Goal: Information Seeking & Learning: Understand process/instructions

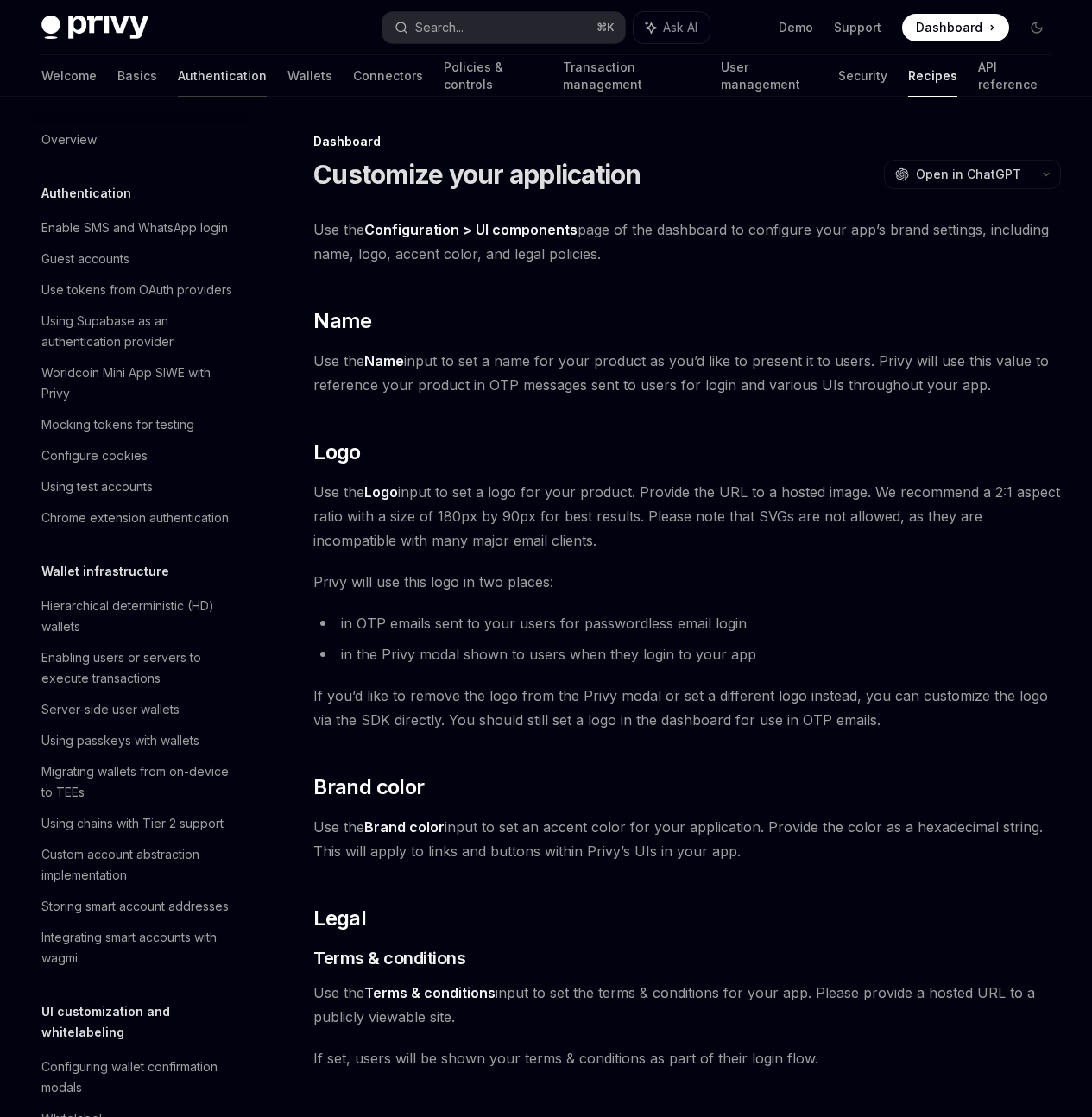
click at [178, 87] on link "Authentication" at bounding box center [222, 75] width 89 height 41
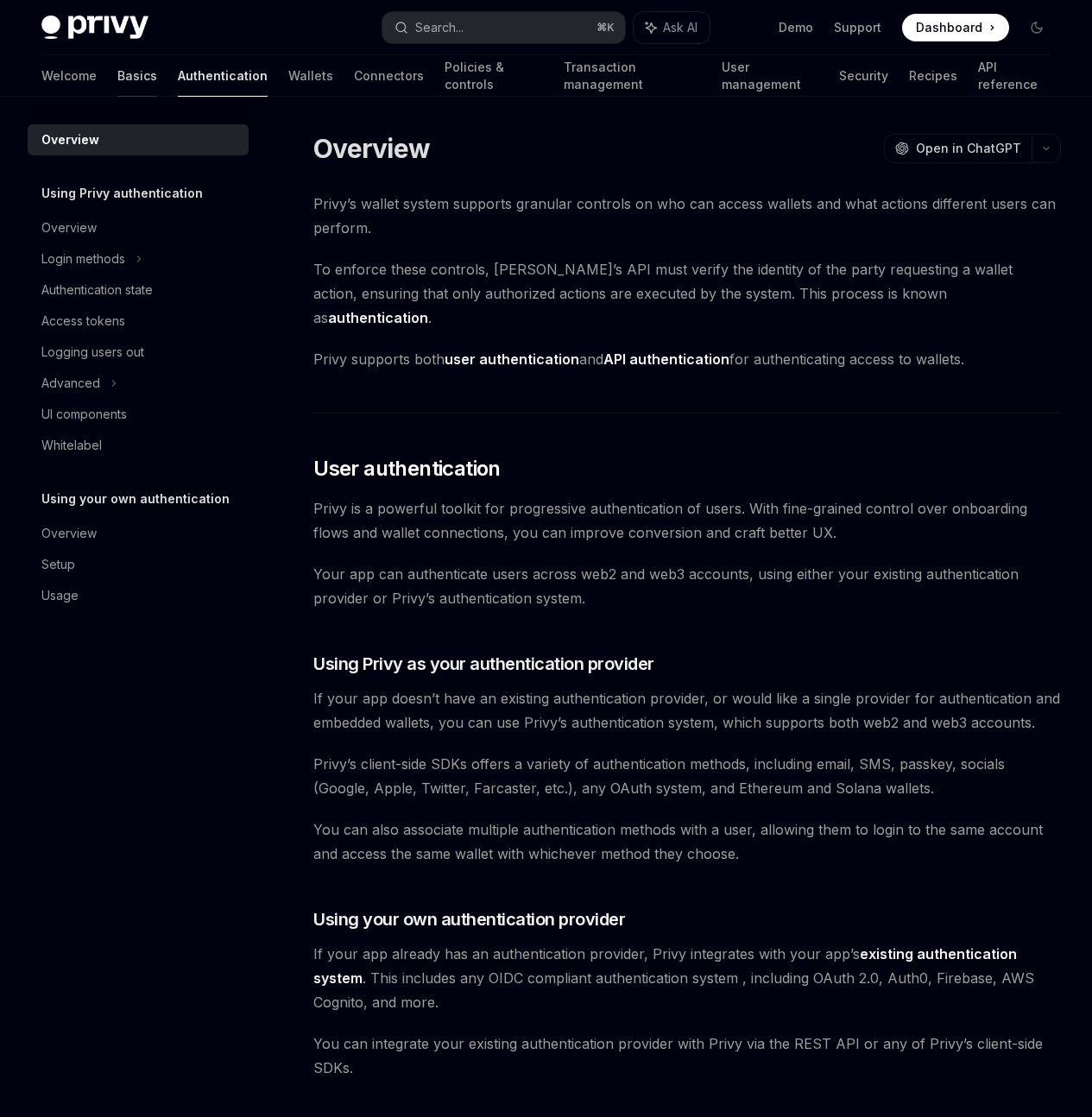
click at [117, 80] on link "Basics" at bounding box center [137, 75] width 40 height 41
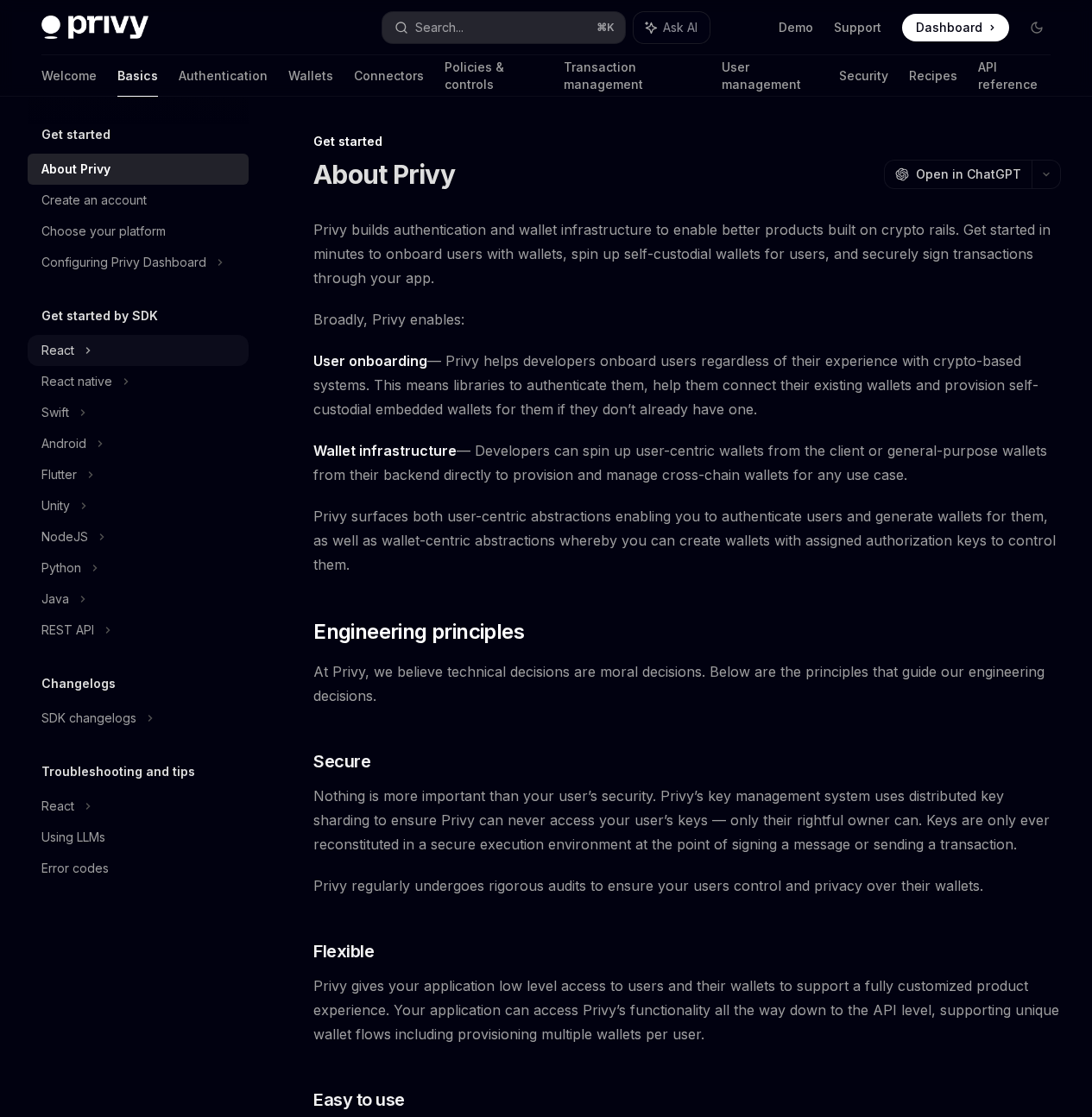
click at [96, 355] on div "React" at bounding box center [138, 350] width 221 height 31
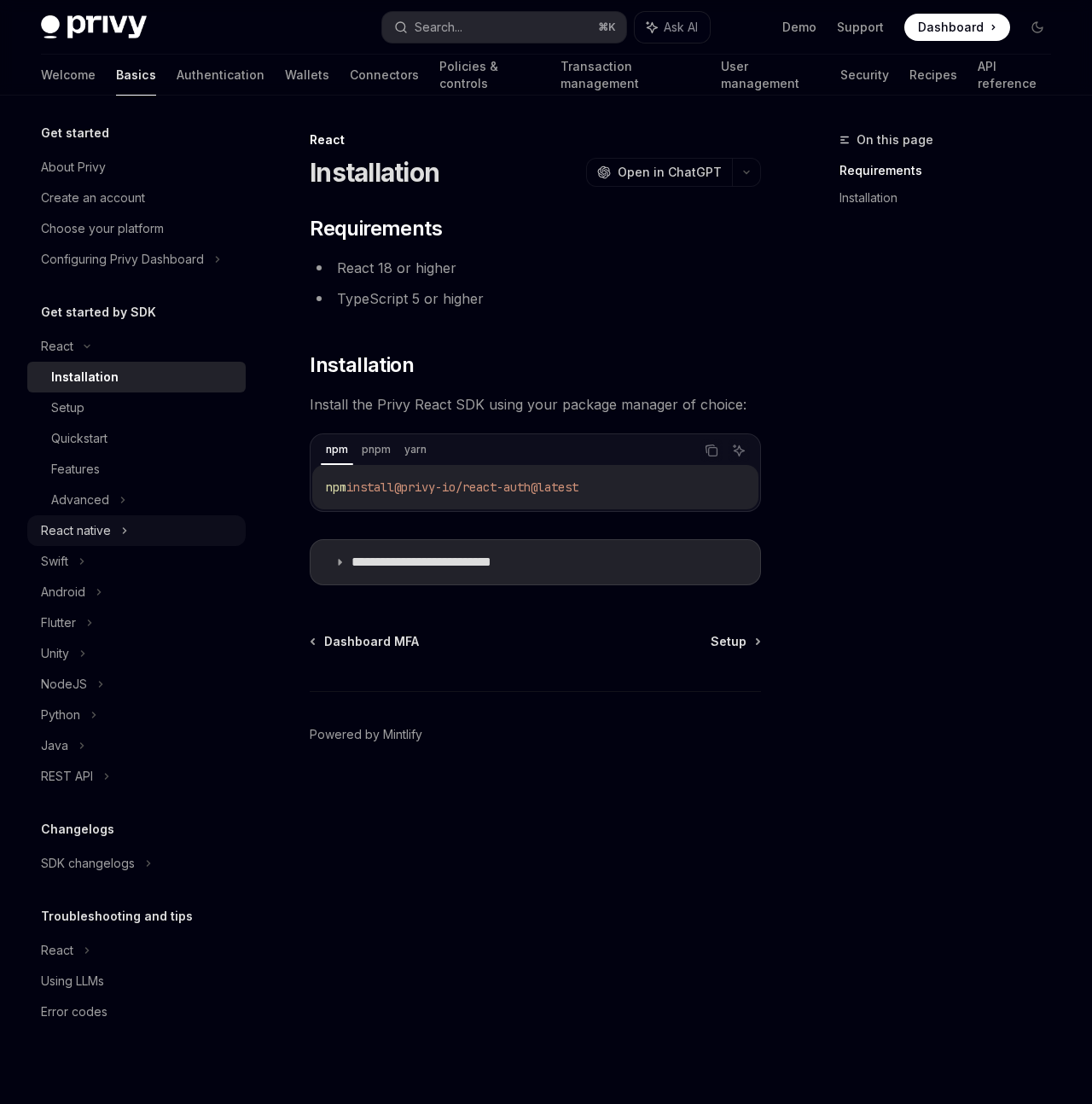
click at [93, 533] on div "React native" at bounding box center [76, 530] width 70 height 20
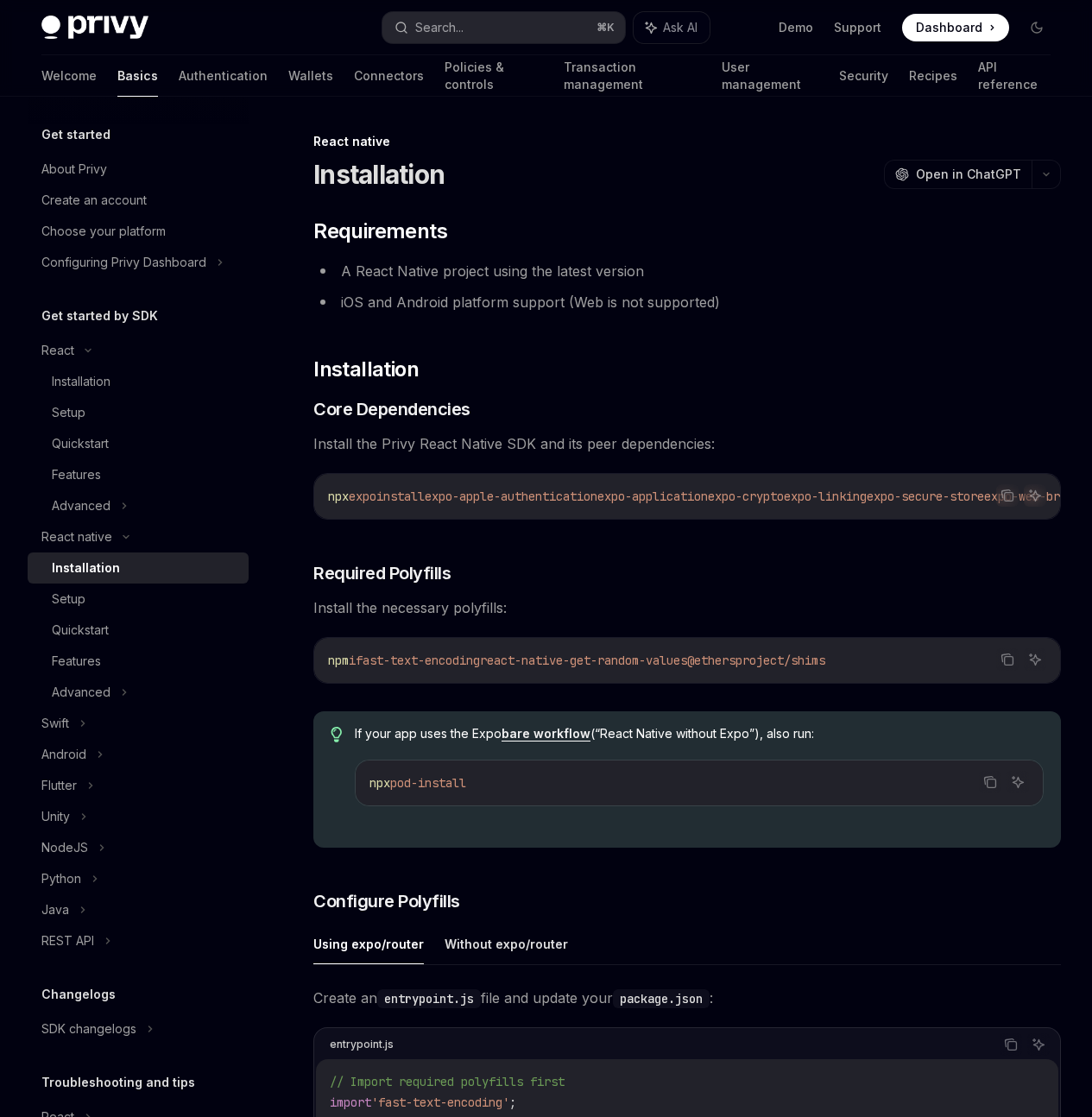
click at [120, 573] on div "Installation" at bounding box center [145, 568] width 186 height 20
click at [97, 388] on div "Installation" at bounding box center [81, 381] width 59 height 20
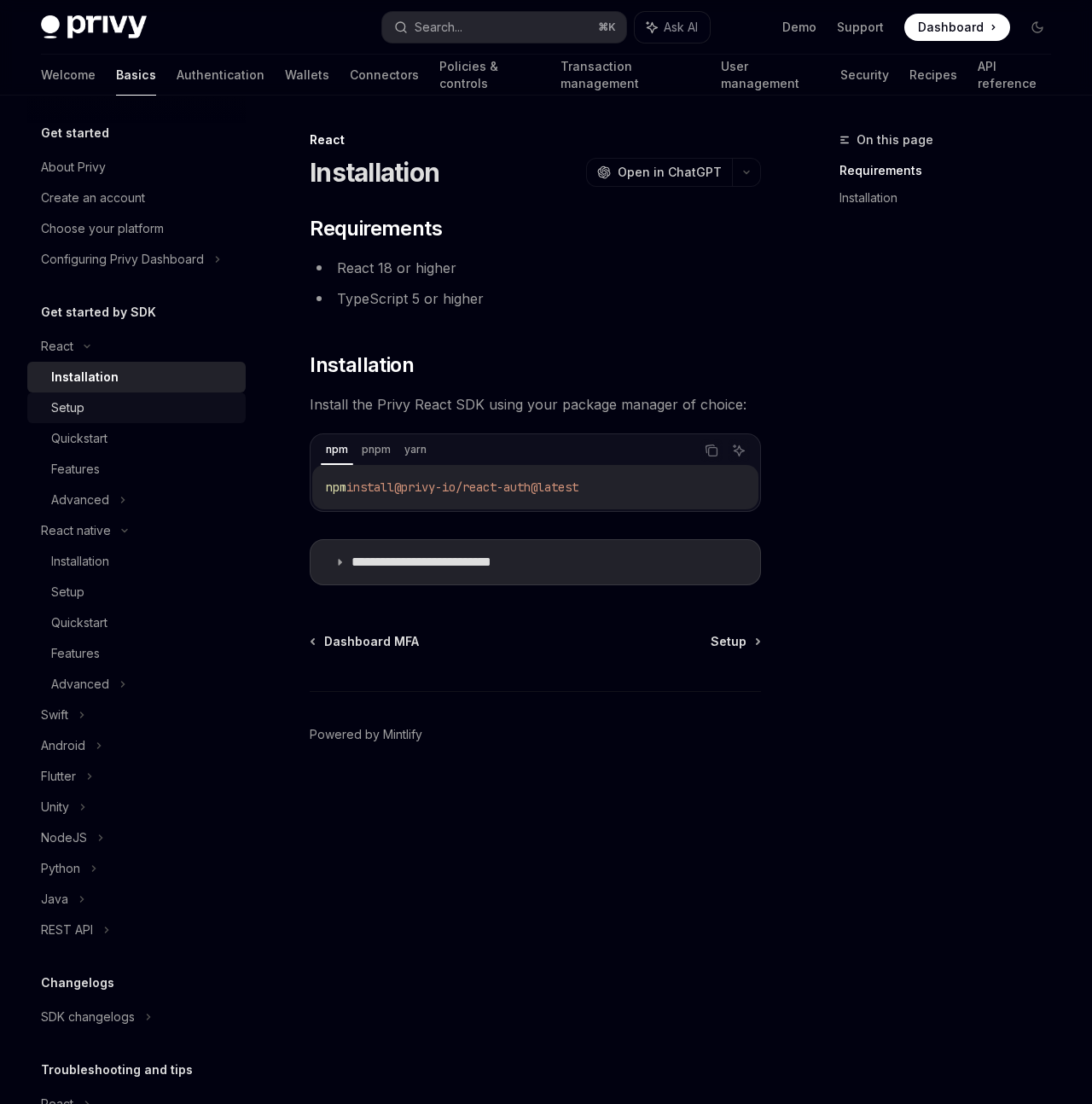
click at [122, 409] on div "Setup" at bounding box center [144, 408] width 184 height 20
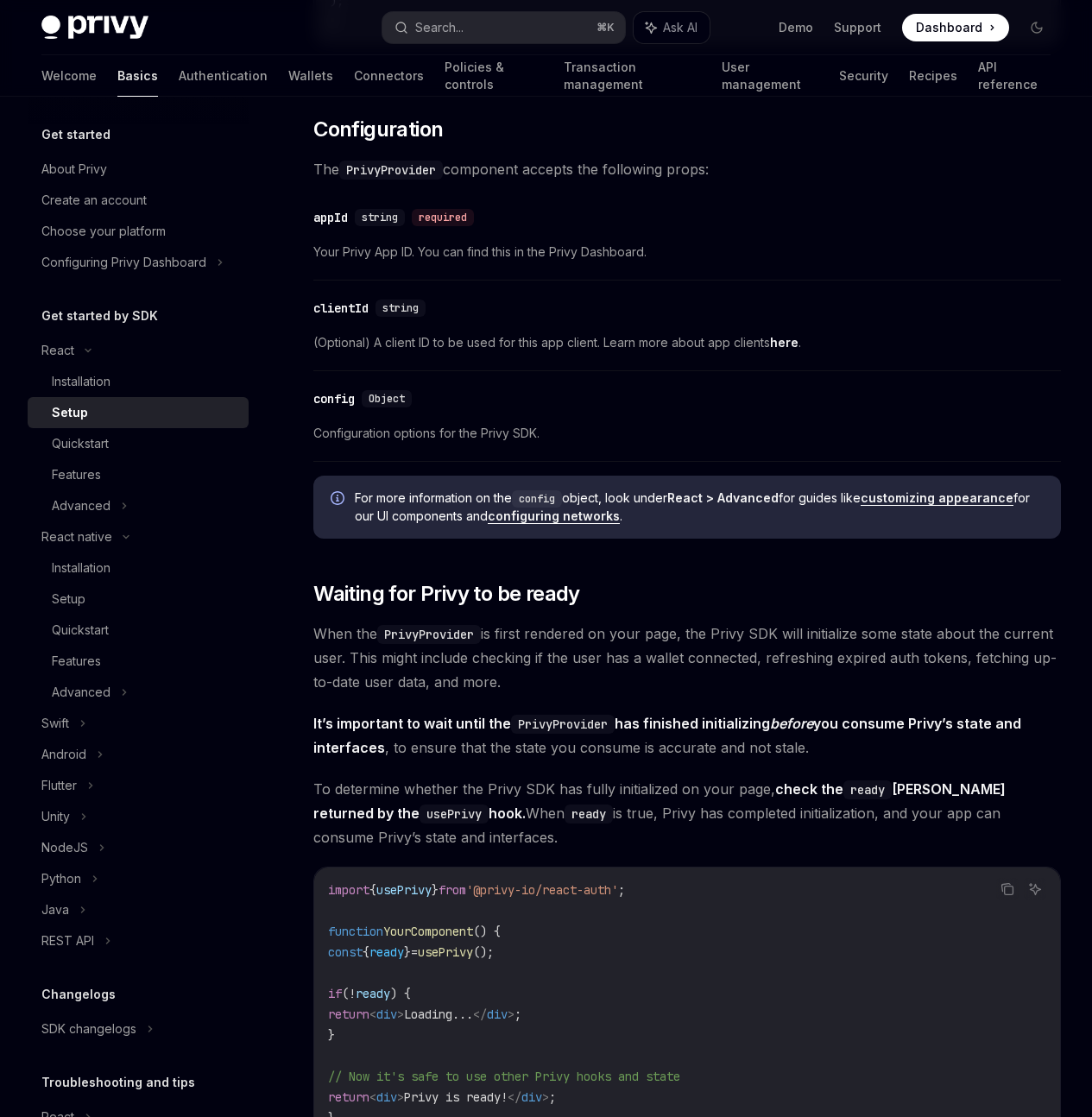
scroll to position [1456, 0]
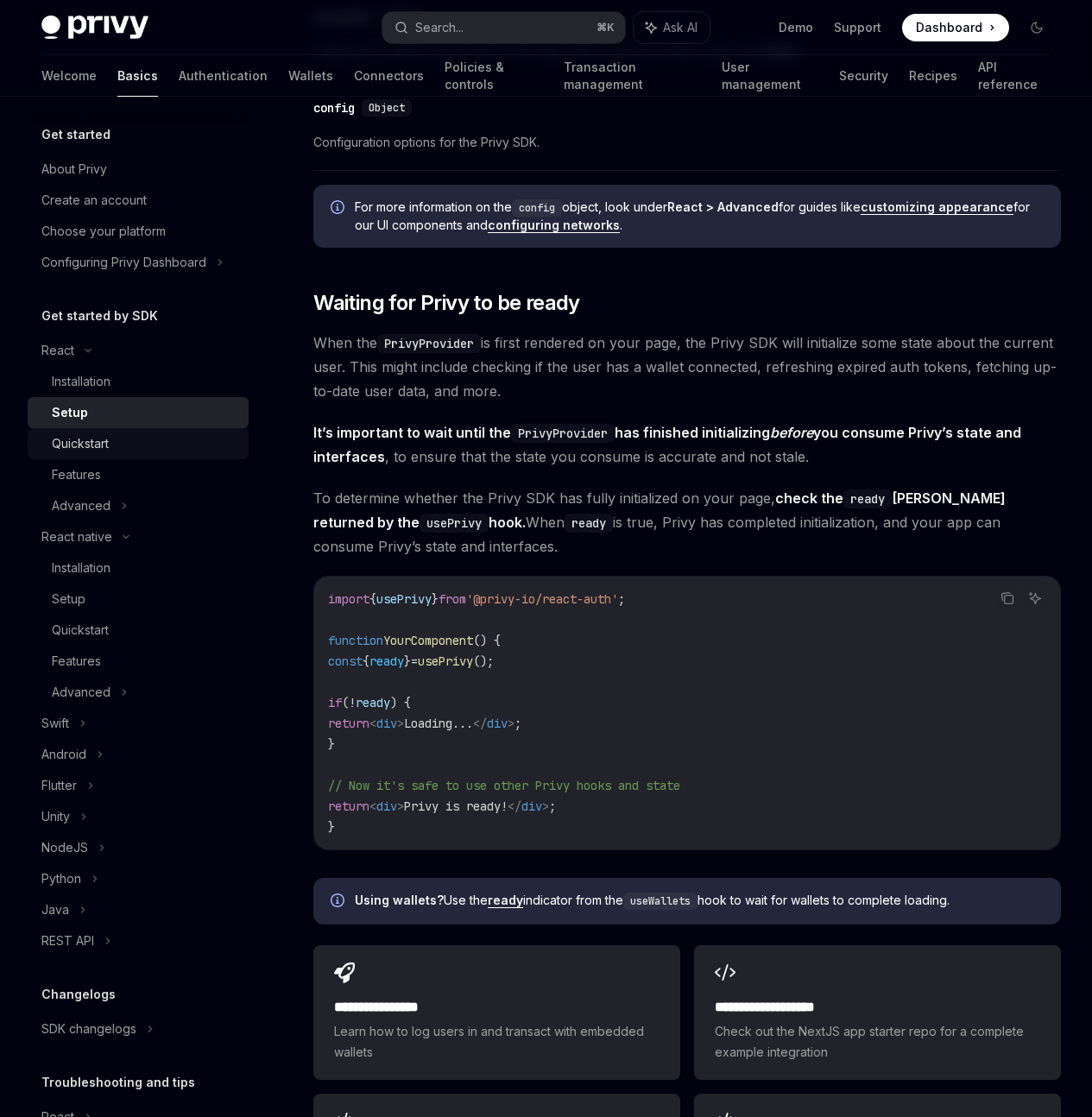
click at [71, 443] on div "Quickstart" at bounding box center [80, 443] width 57 height 20
type textarea "*"
